Goal: Obtain resource: Obtain resource

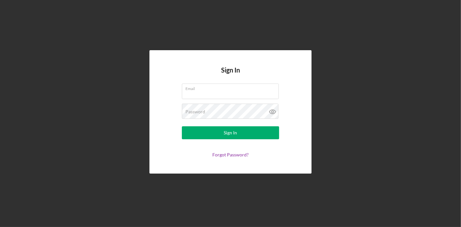
type input "[PERSON_NAME][EMAIL_ADDRESS][PERSON_NAME][DOMAIN_NAME]"
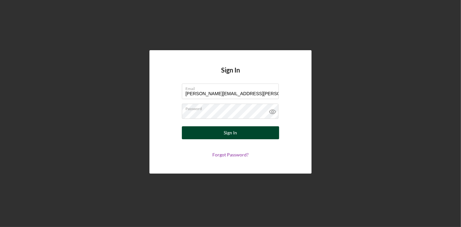
click at [257, 133] on button "Sign In" at bounding box center [230, 132] width 97 height 13
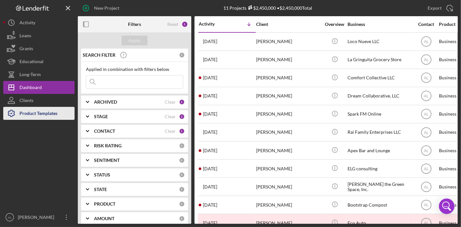
click at [52, 117] on div "Product Templates" at bounding box center [38, 114] width 38 height 15
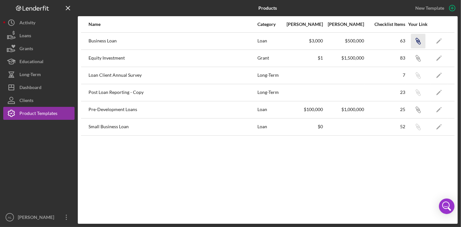
click at [416, 42] on icon "Icon/Link" at bounding box center [418, 41] width 15 height 15
